Goal: Transaction & Acquisition: Purchase product/service

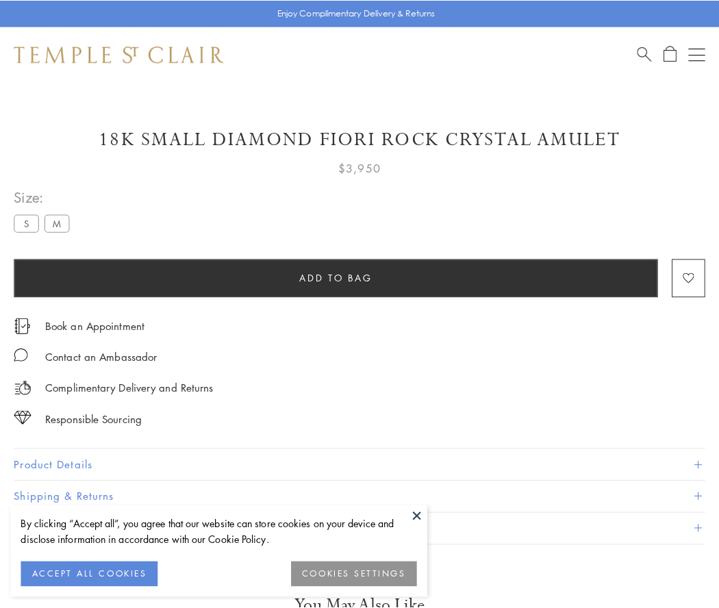
scroll to position [25, 0]
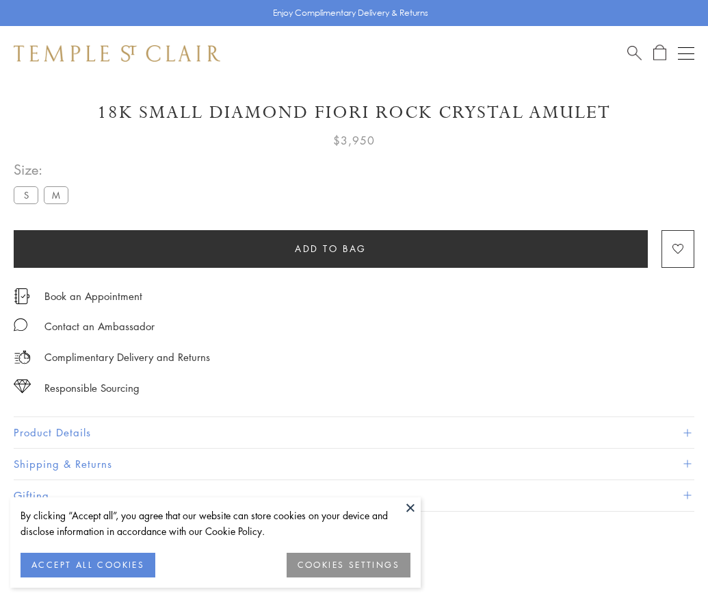
click at [331, 248] on span "Add to bag" at bounding box center [331, 248] width 72 height 15
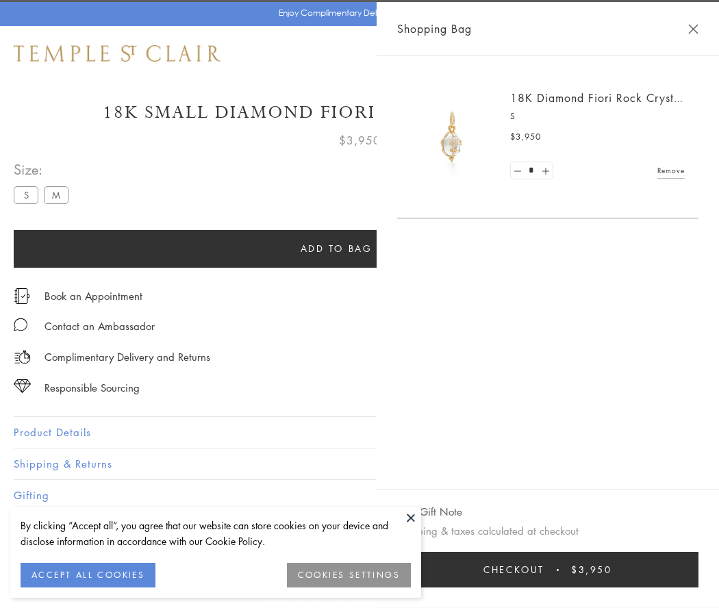
click at [640, 569] on button "Checkout $3,950" at bounding box center [547, 570] width 301 height 36
